Goal: Task Accomplishment & Management: Manage account settings

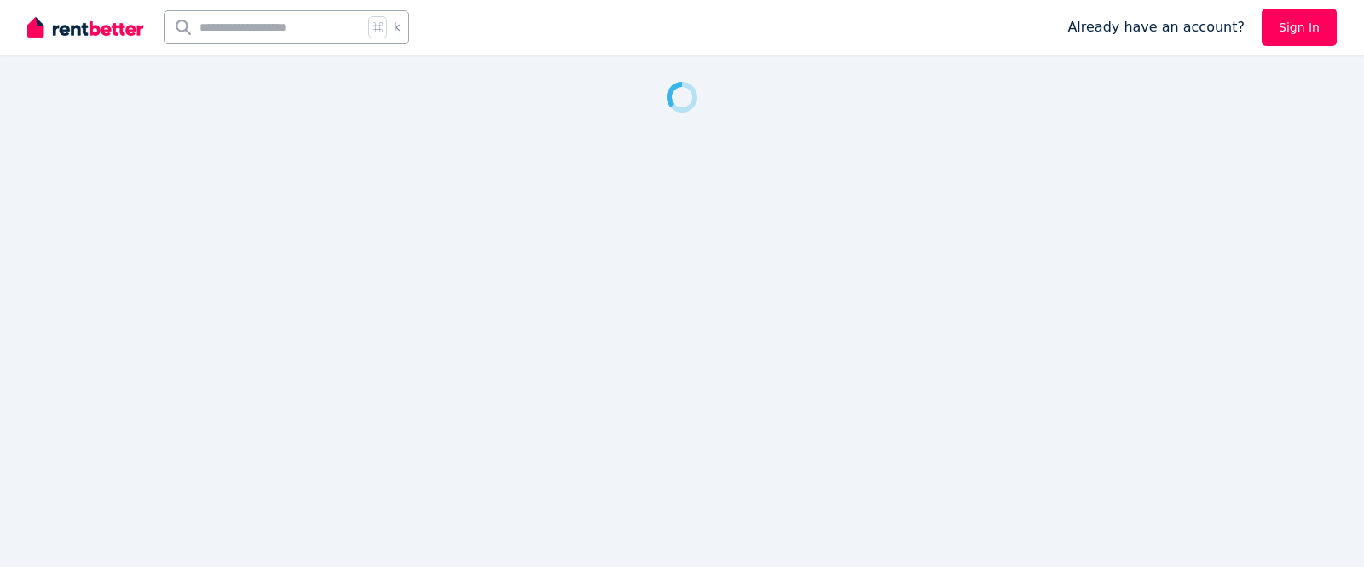
click at [1289, 27] on link "Sign In" at bounding box center [1299, 28] width 75 height 38
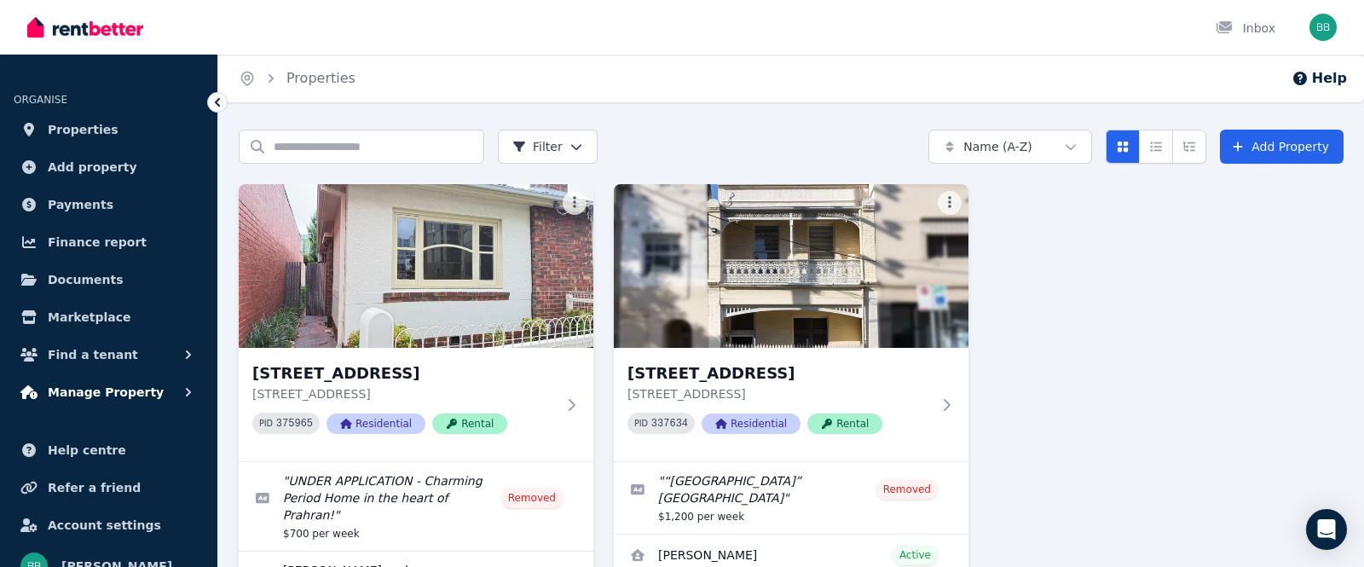
scroll to position [23, 0]
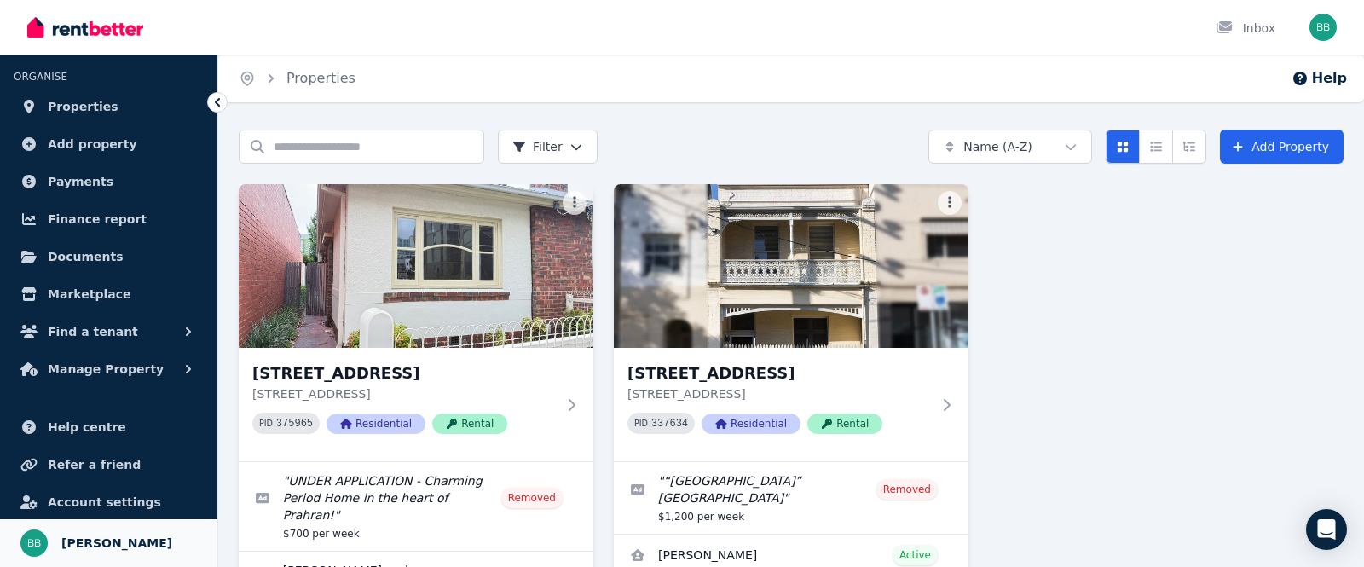
click at [125, 550] on span "[PERSON_NAME]" at bounding box center [116, 543] width 111 height 20
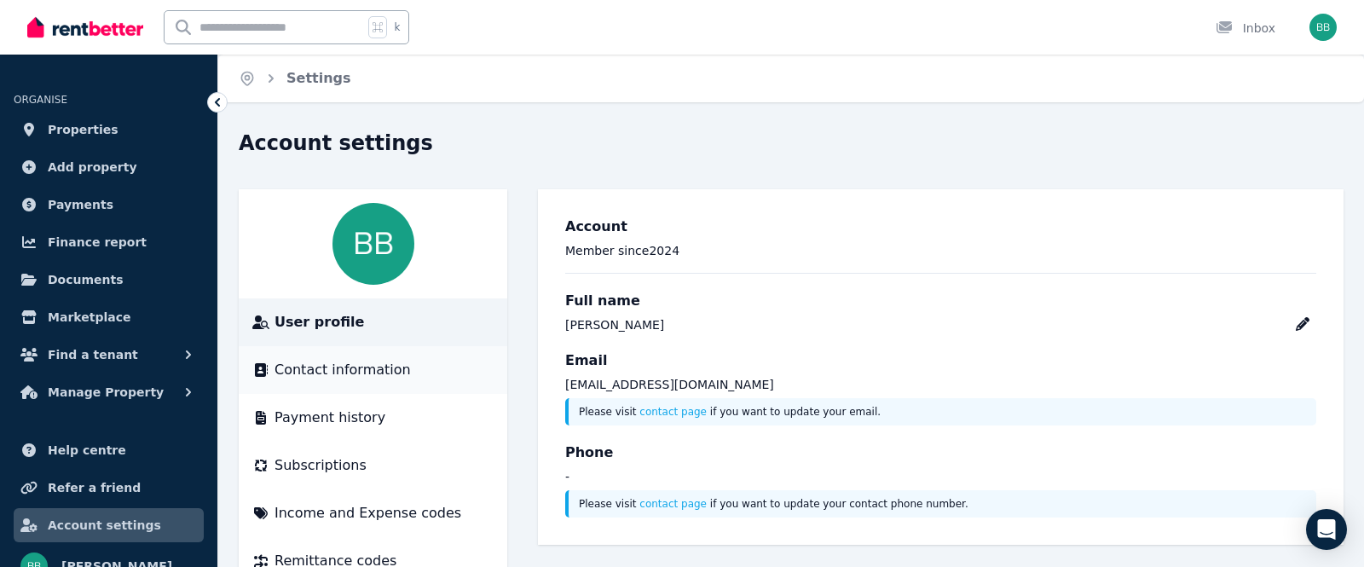
scroll to position [49, 0]
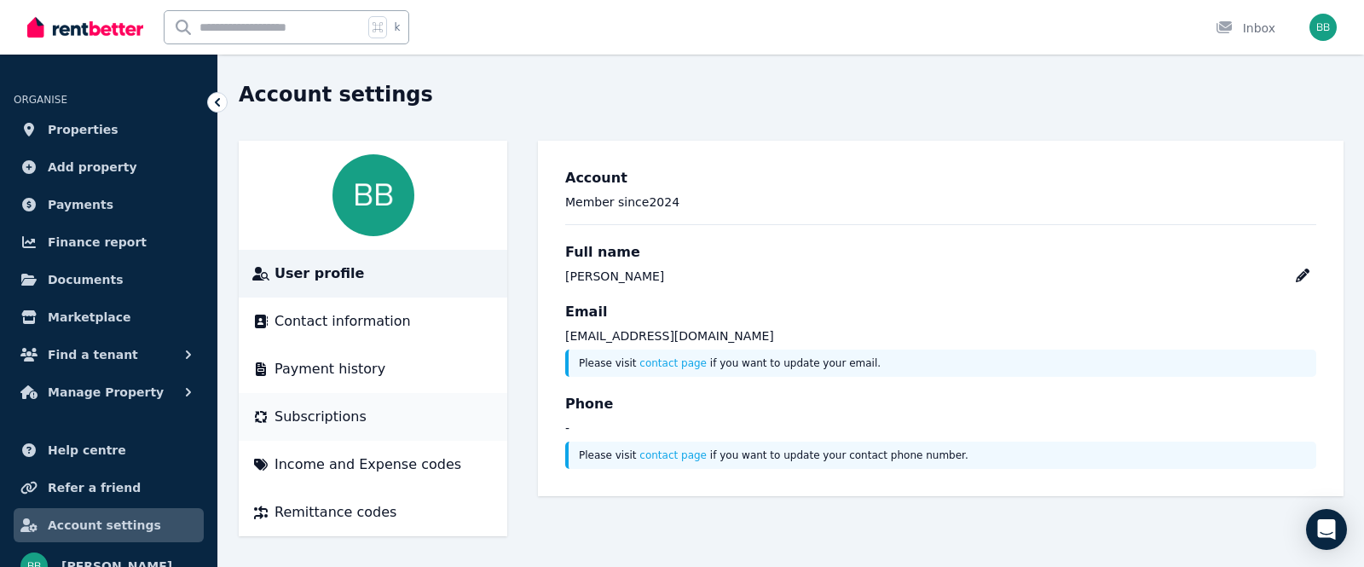
click at [316, 405] on li "Subscriptions" at bounding box center [373, 417] width 269 height 48
click at [356, 370] on span "Payment history" at bounding box center [330, 369] width 111 height 20
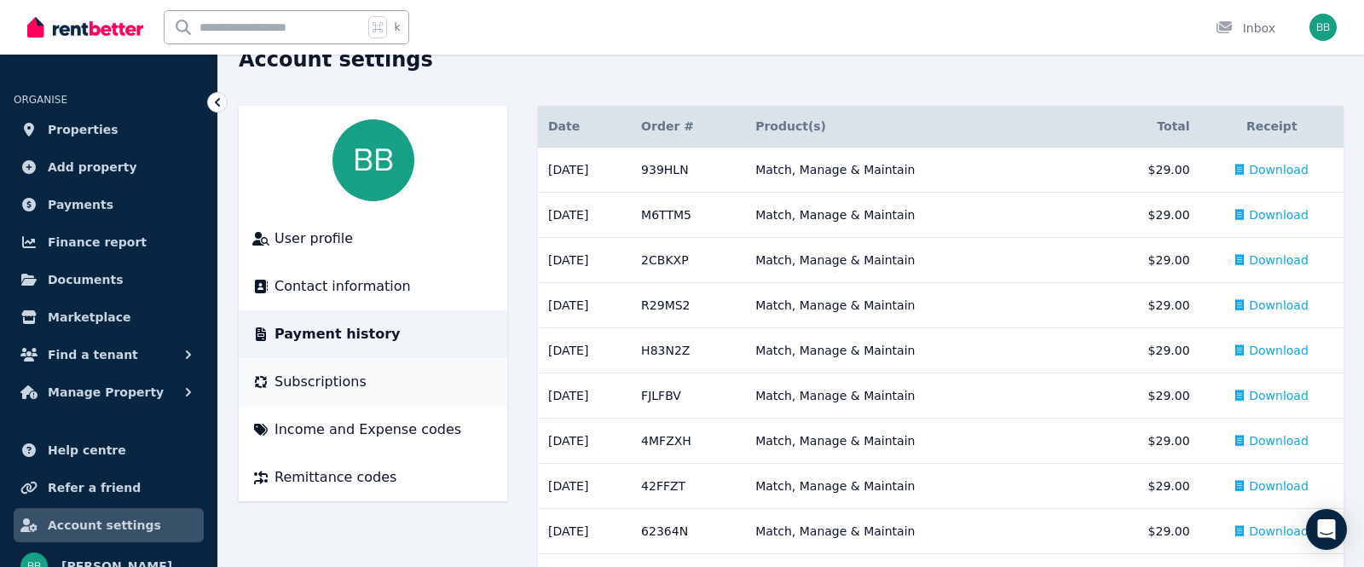
scroll to position [84, 0]
click at [336, 381] on span "Subscriptions" at bounding box center [321, 381] width 92 height 20
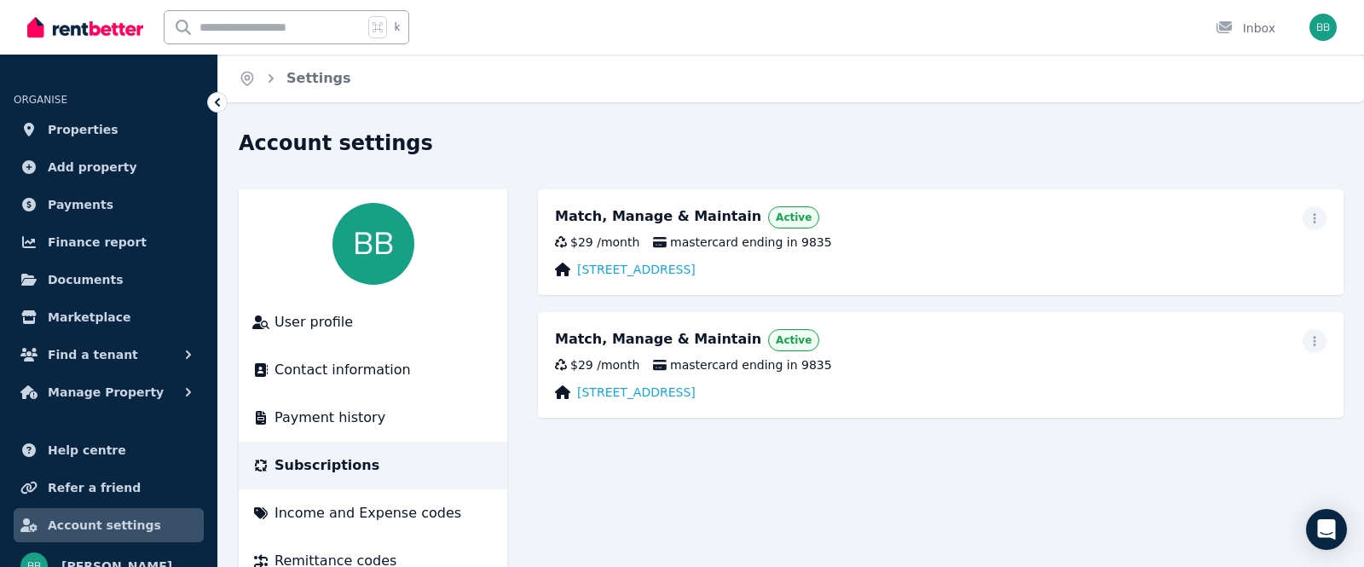
scroll to position [49, 0]
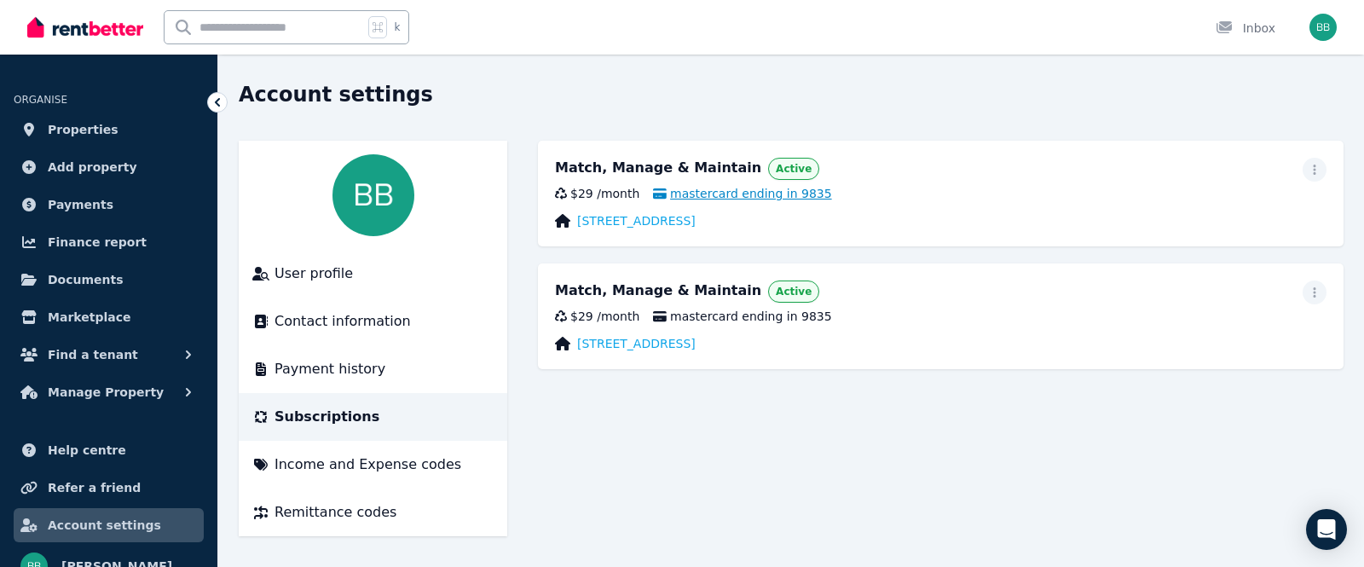
click at [743, 197] on span "mastercard ending in 9835" at bounding box center [742, 193] width 178 height 17
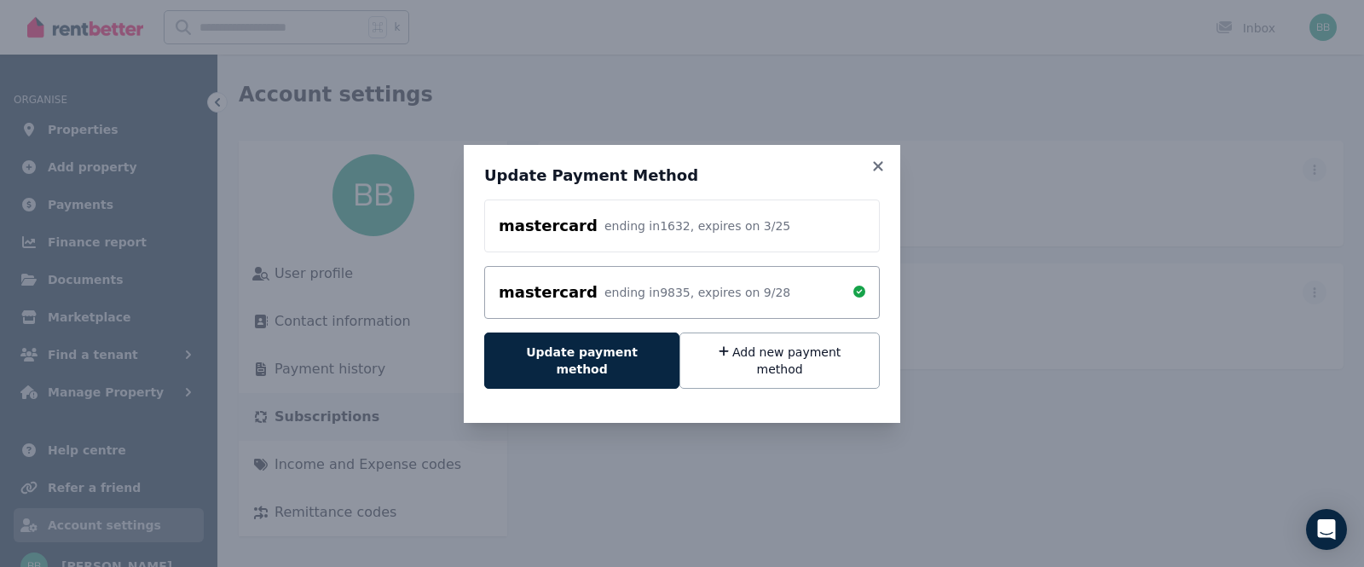
click at [761, 246] on div "mastercard ending in 1632 , expires on 3 / 25" at bounding box center [682, 226] width 396 height 53
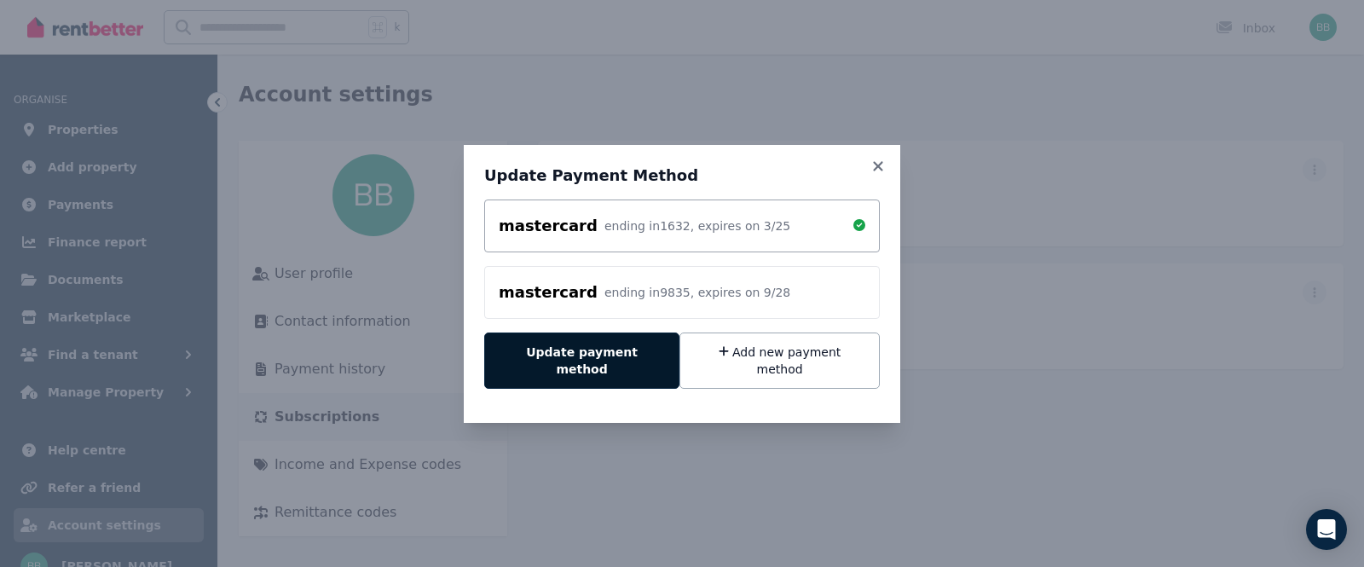
click at [629, 365] on button "Update payment method" at bounding box center [581, 361] width 195 height 56
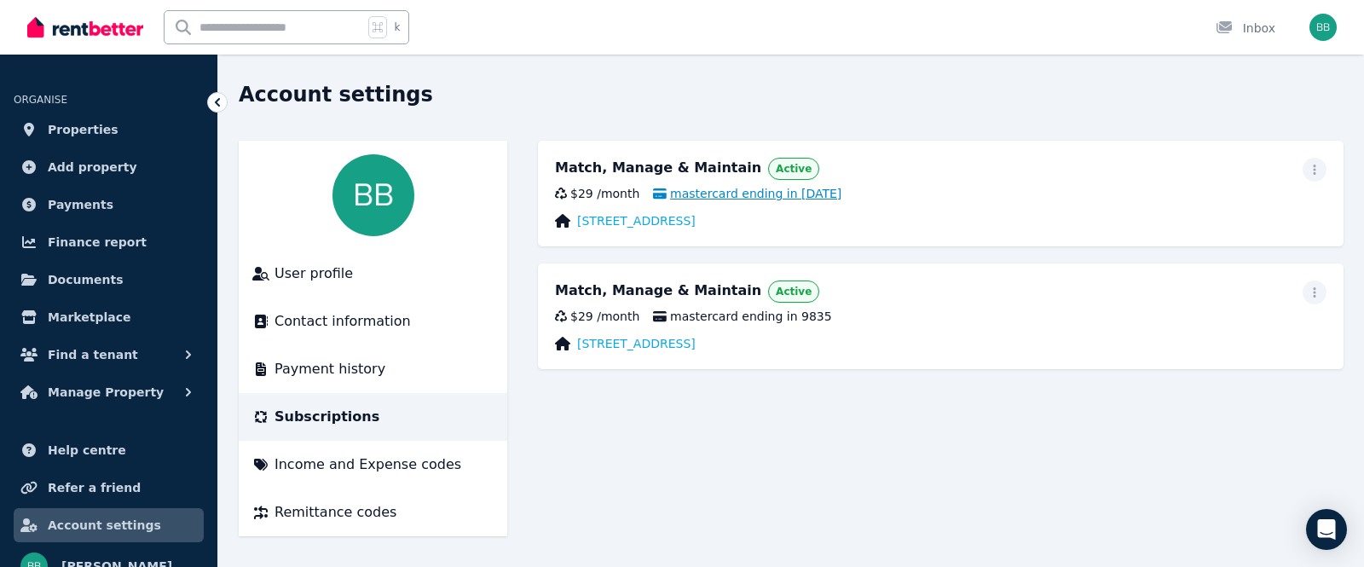
click at [756, 198] on span "mastercard ending in 1632" at bounding box center [747, 193] width 188 height 17
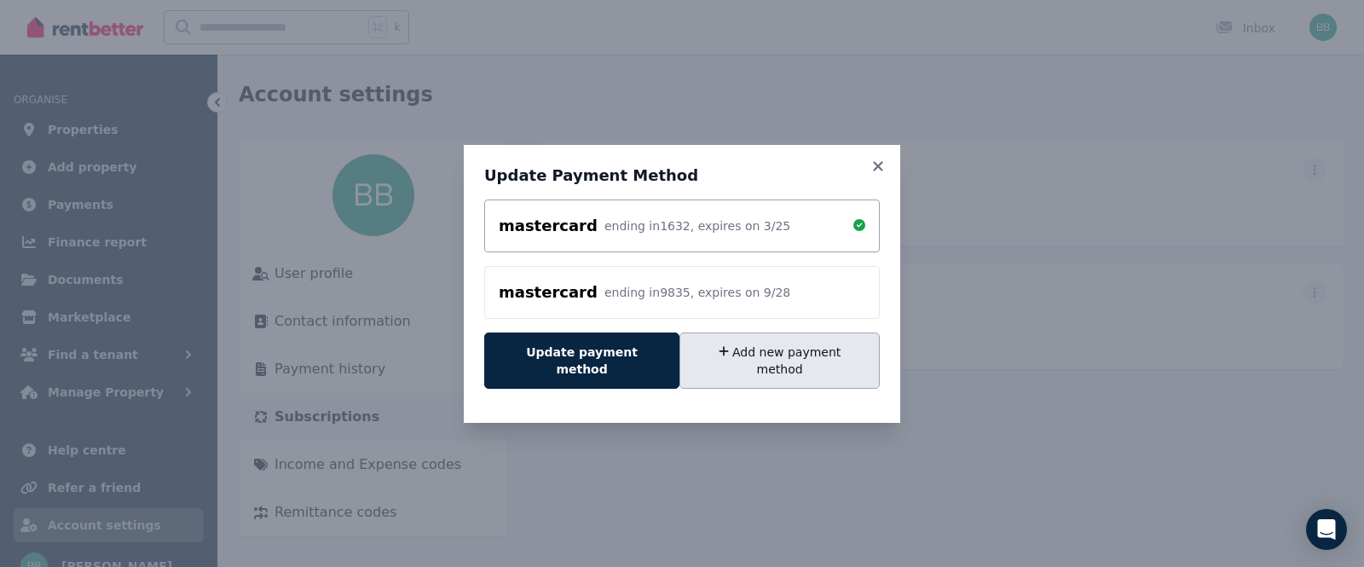
click at [785, 351] on button "Add new payment method" at bounding box center [780, 361] width 200 height 56
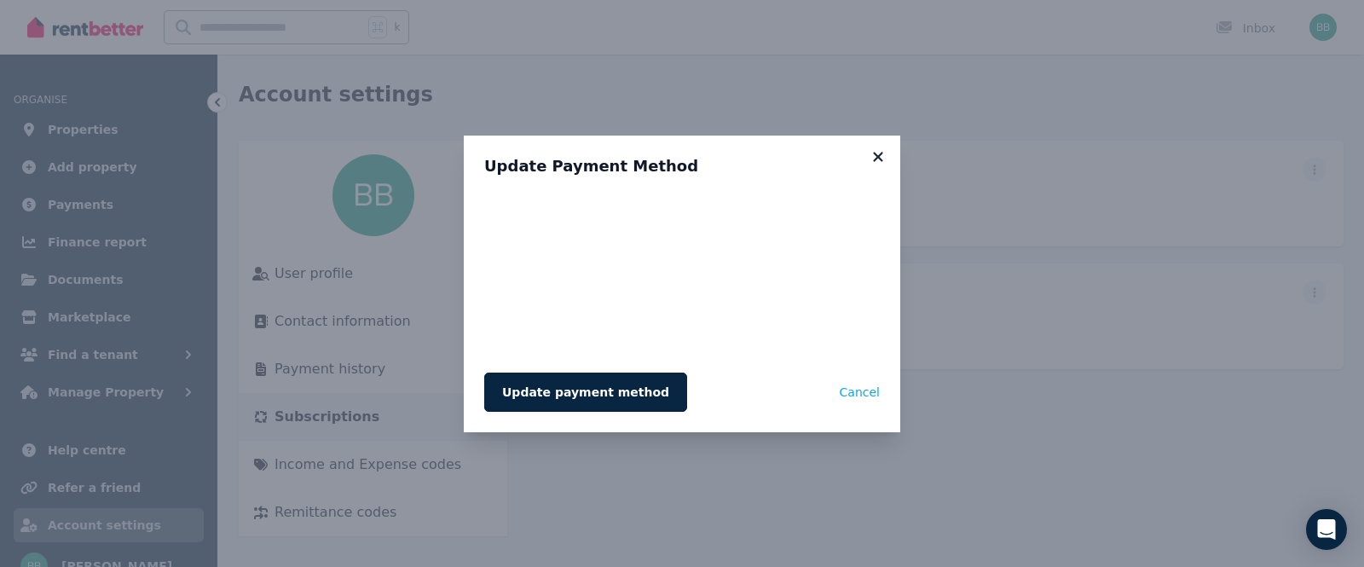
click at [880, 161] on icon at bounding box center [878, 156] width 17 height 15
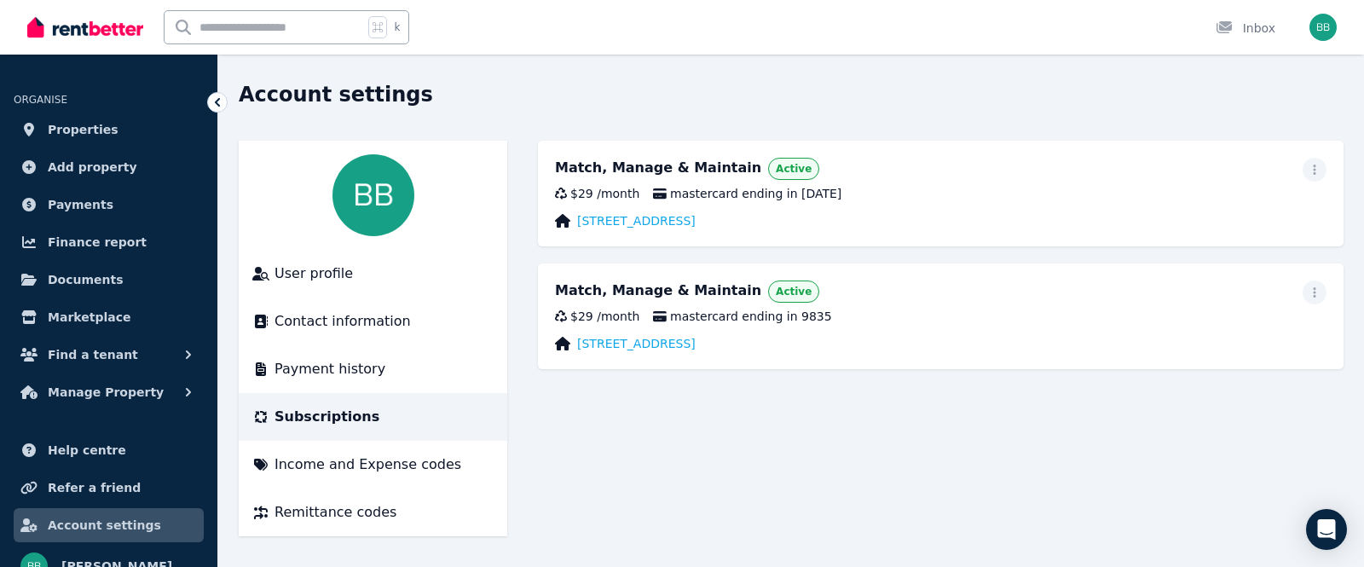
click at [875, 99] on div "Account settings" at bounding box center [786, 97] width 1095 height 32
